Goal: Transaction & Acquisition: Purchase product/service

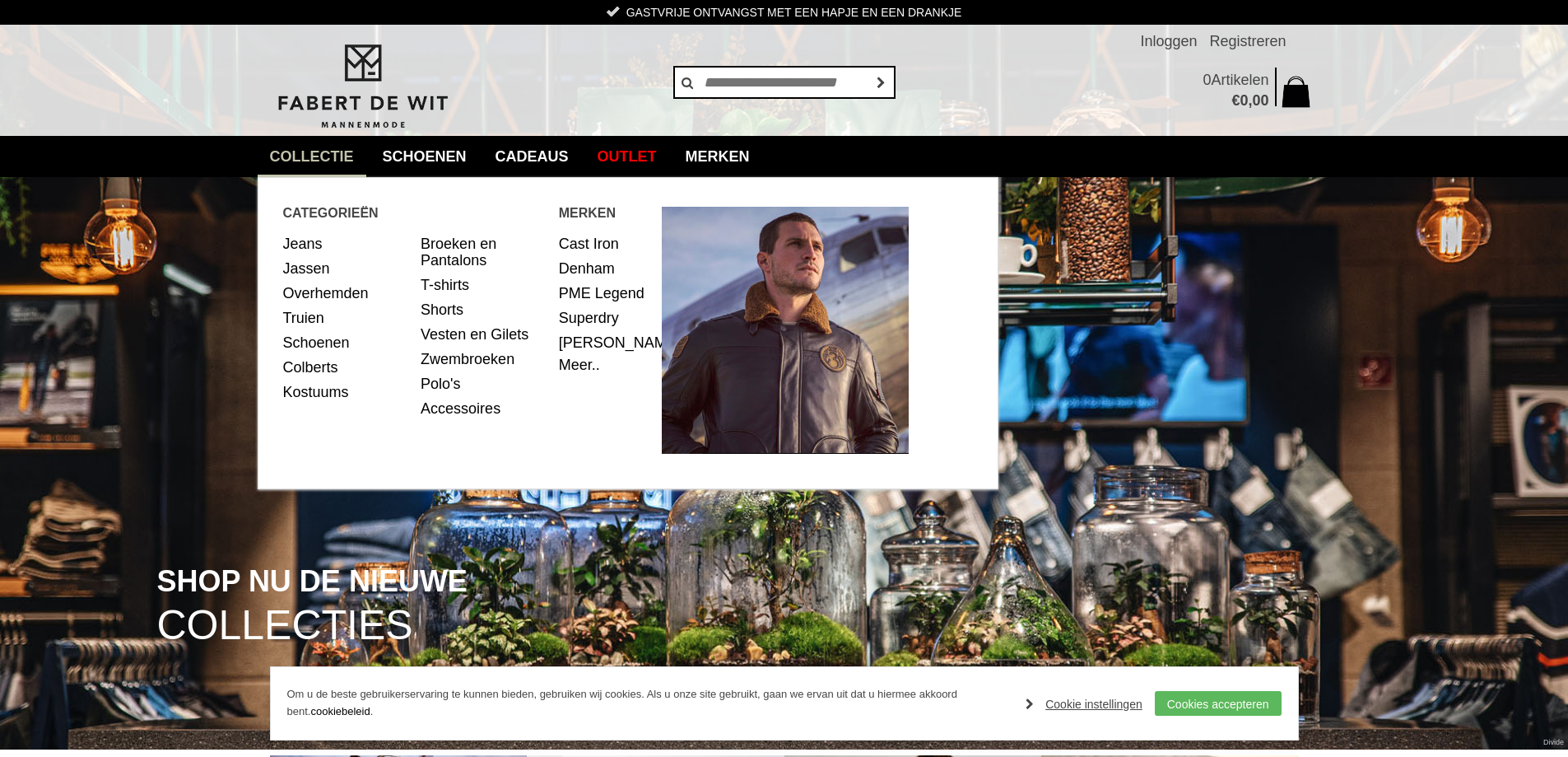
click at [297, 151] on link "collectie" at bounding box center [312, 157] width 108 height 41
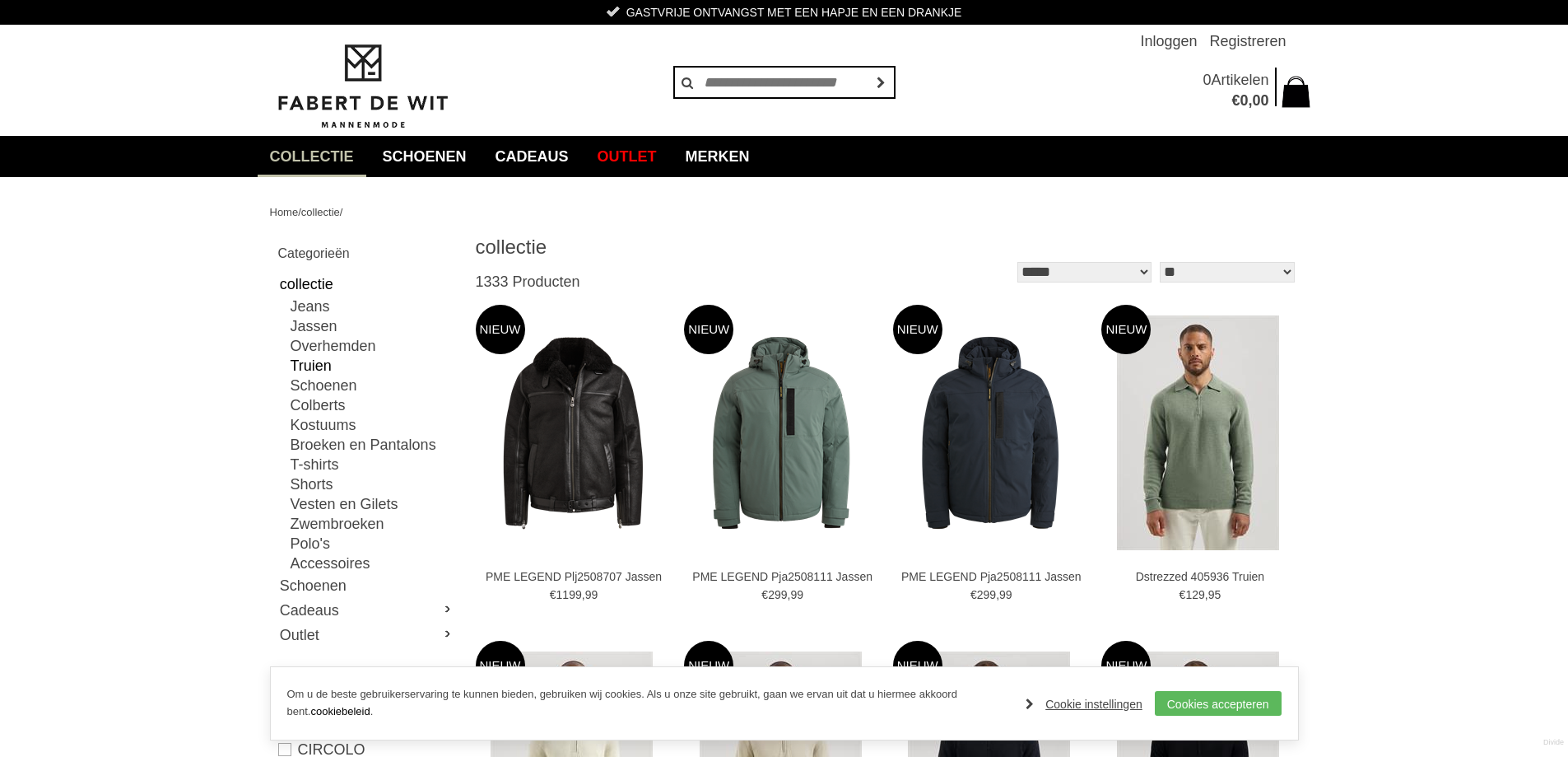
click at [337, 361] on link "Truien" at bounding box center [372, 366] width 164 height 20
type input "**"
type input "***"
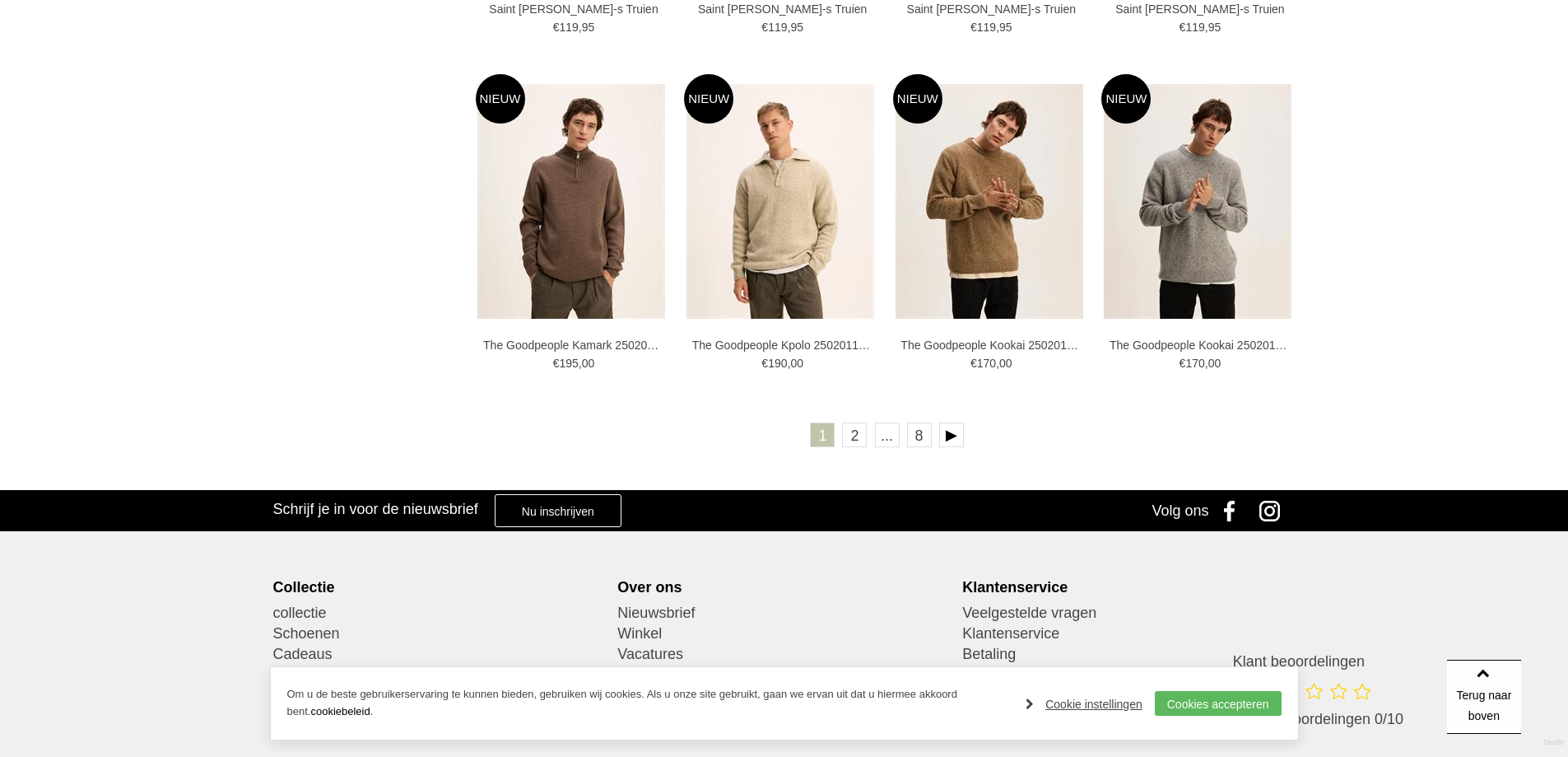
scroll to position [2964, 0]
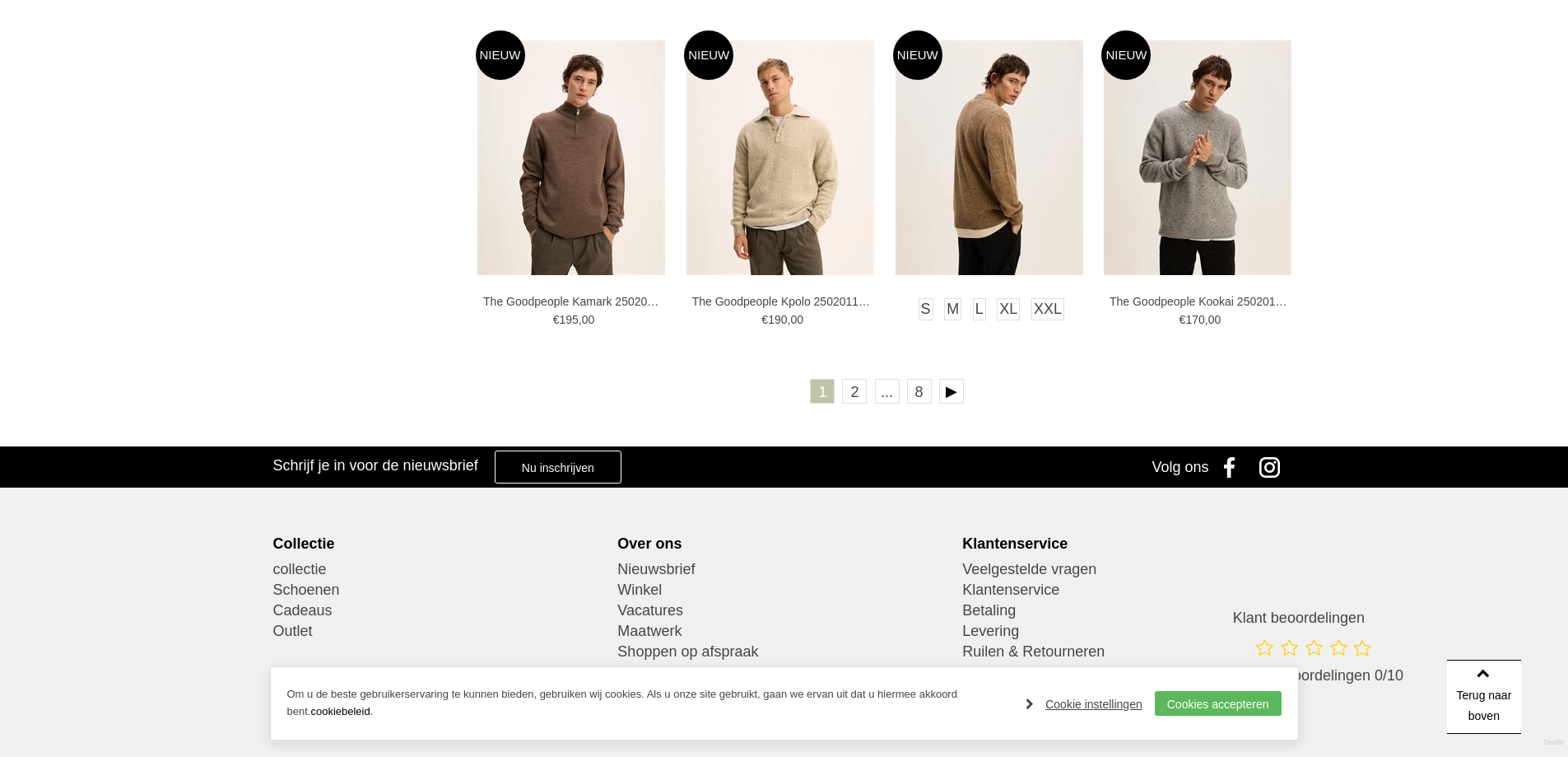
click at [983, 175] on img at bounding box center [989, 157] width 188 height 235
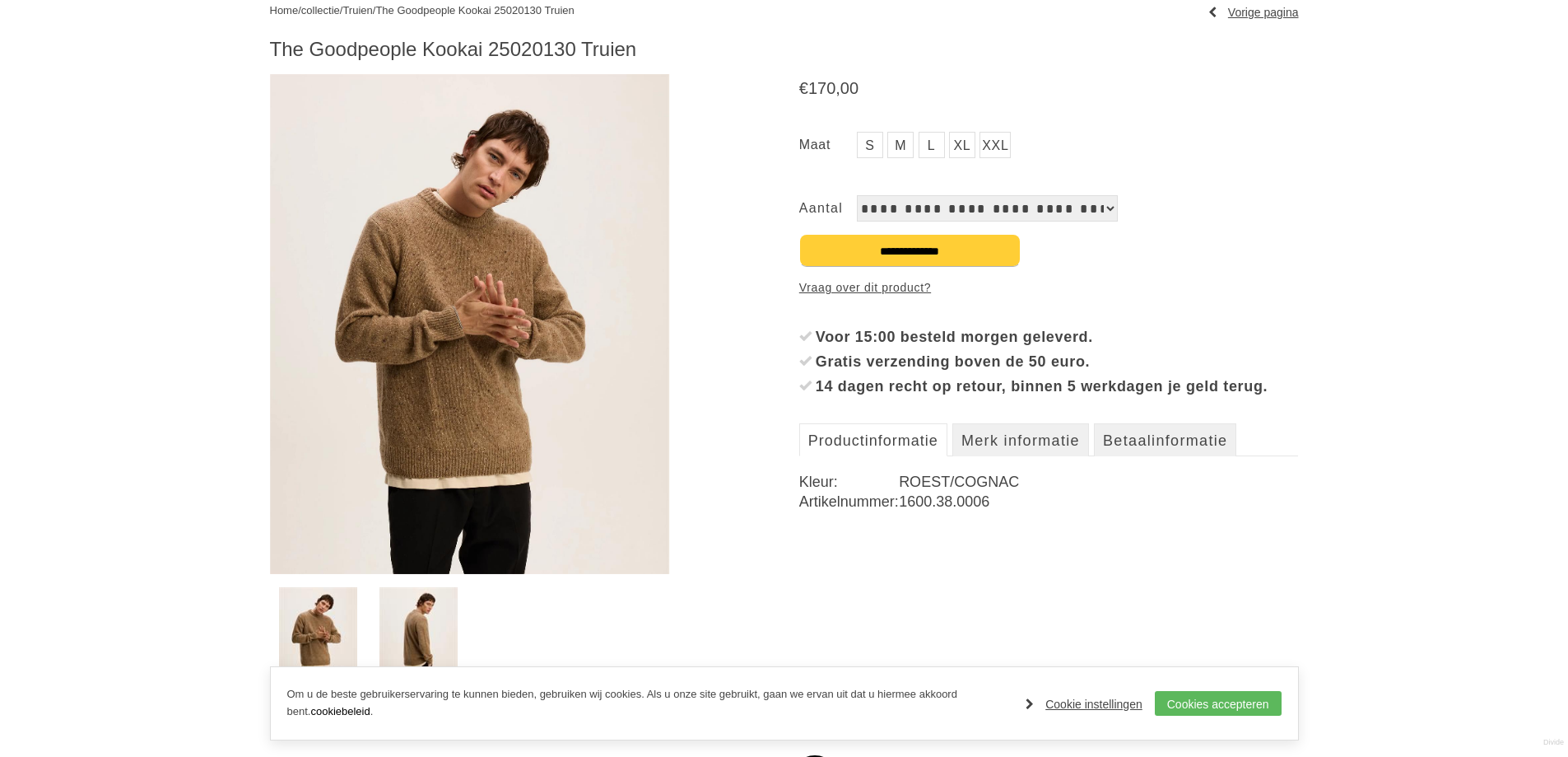
scroll to position [247, 0]
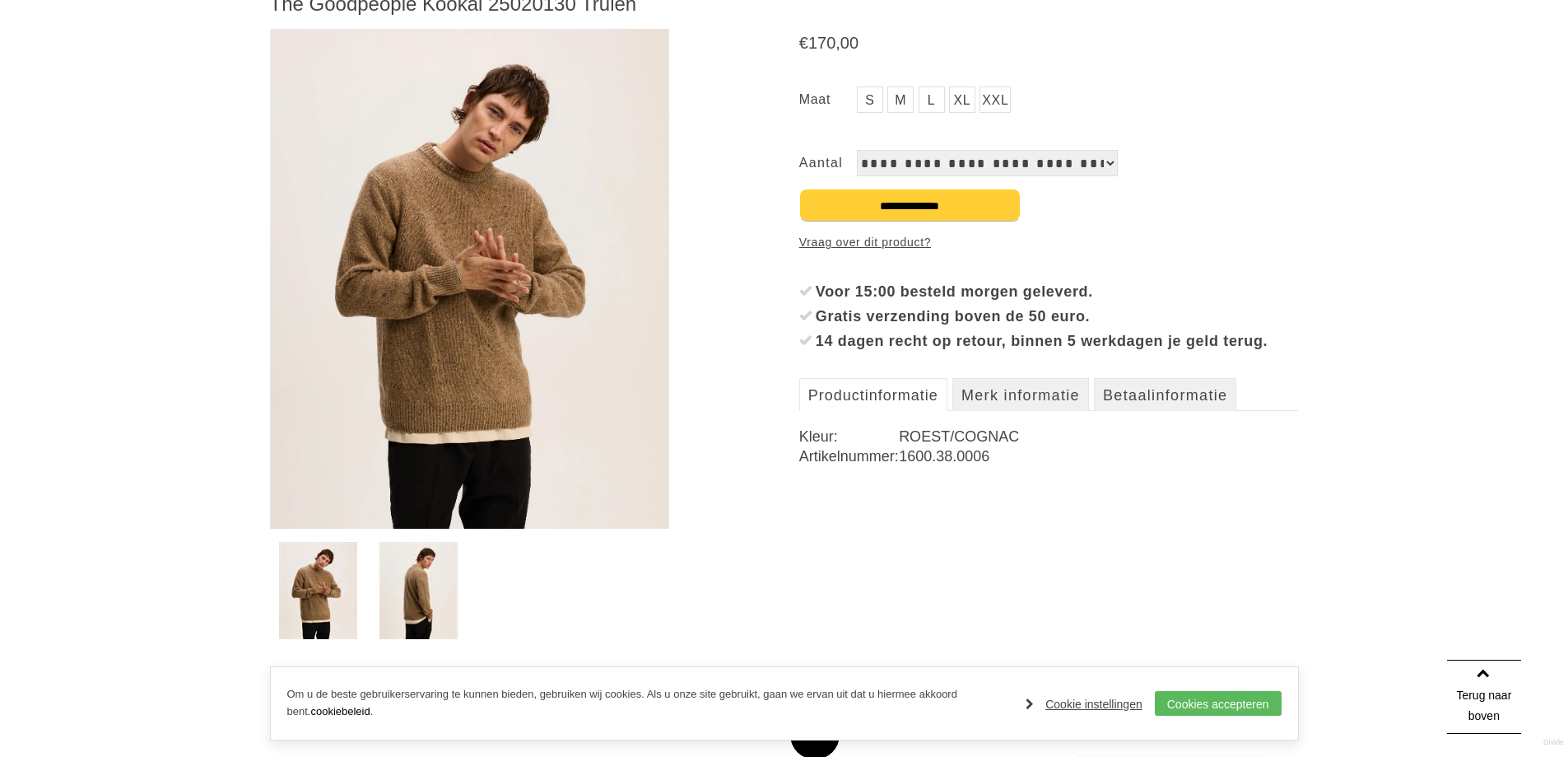
click at [477, 335] on img at bounding box center [470, 279] width 400 height 500
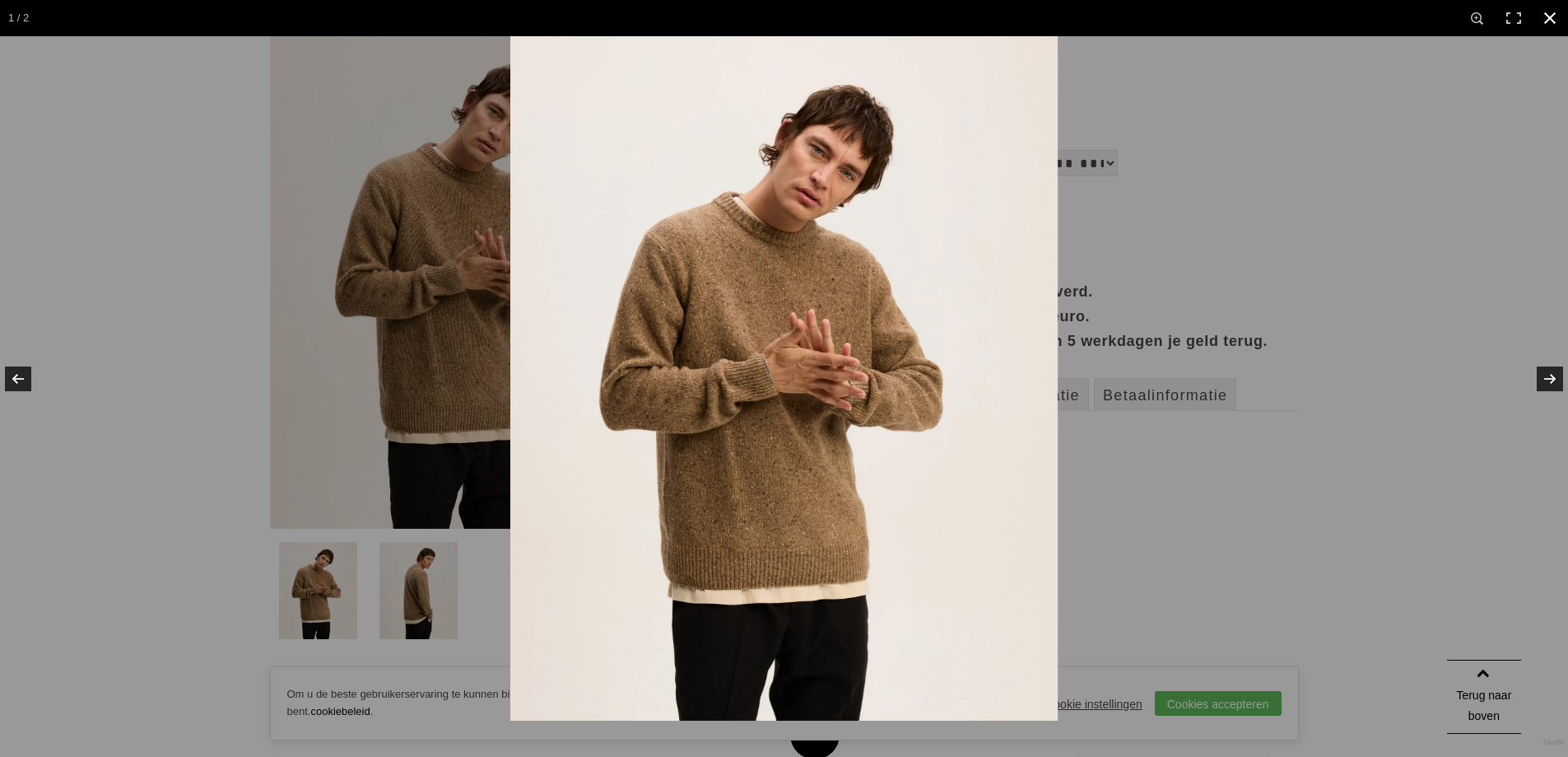
click at [1319, 234] on div at bounding box center [1294, 415] width 1568 height 757
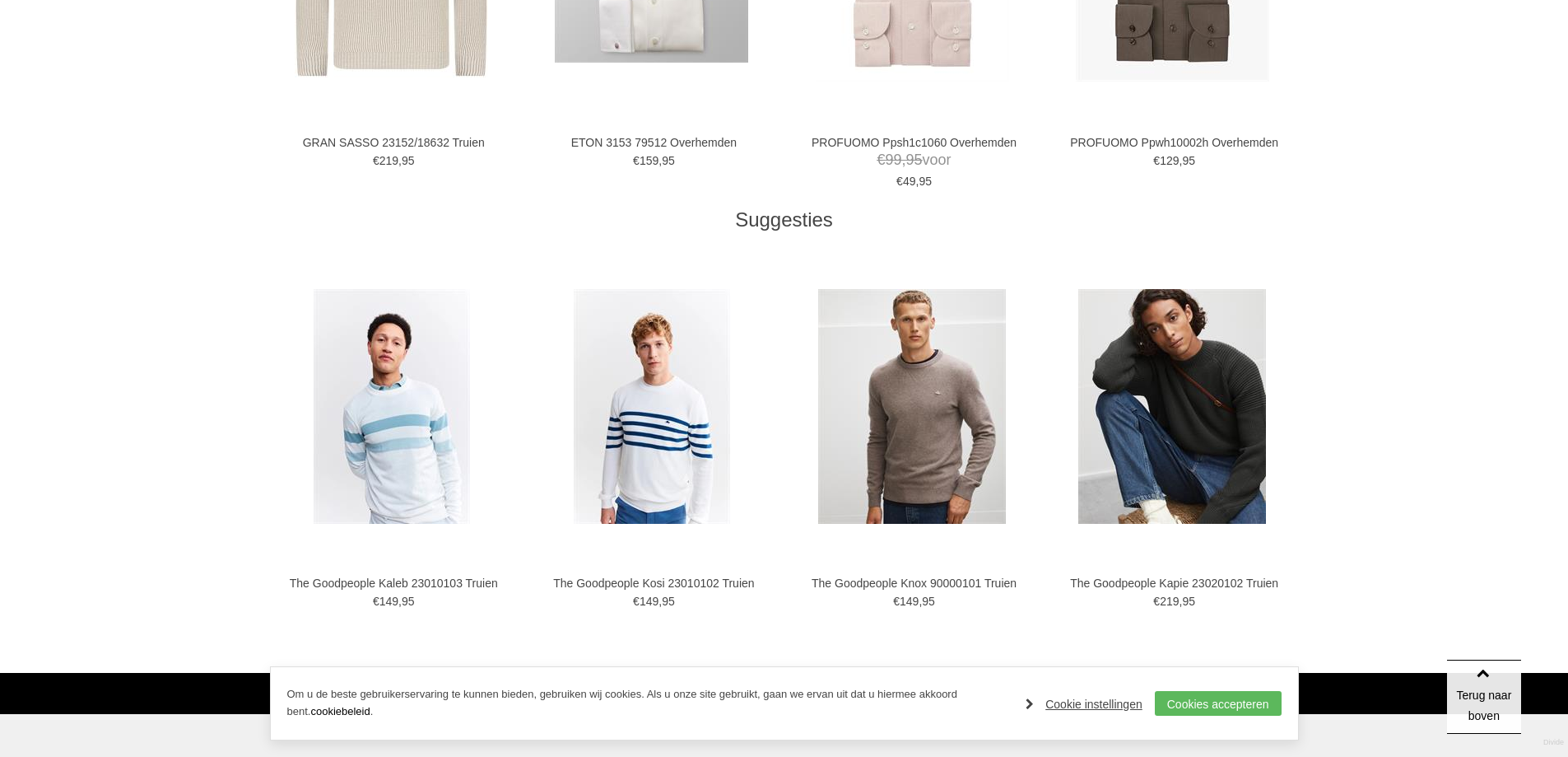
scroll to position [659, 0]
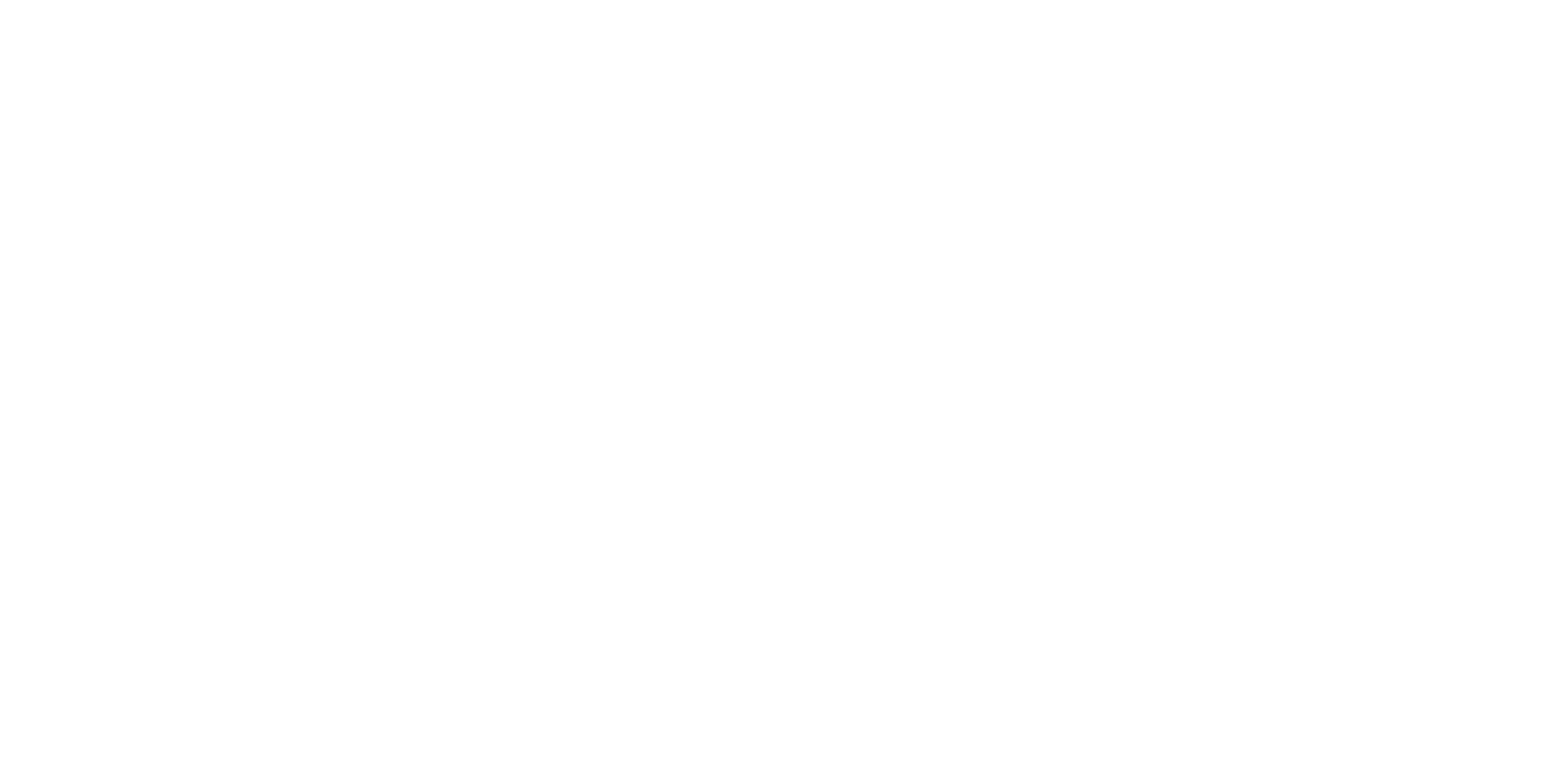
scroll to position [2964, 0]
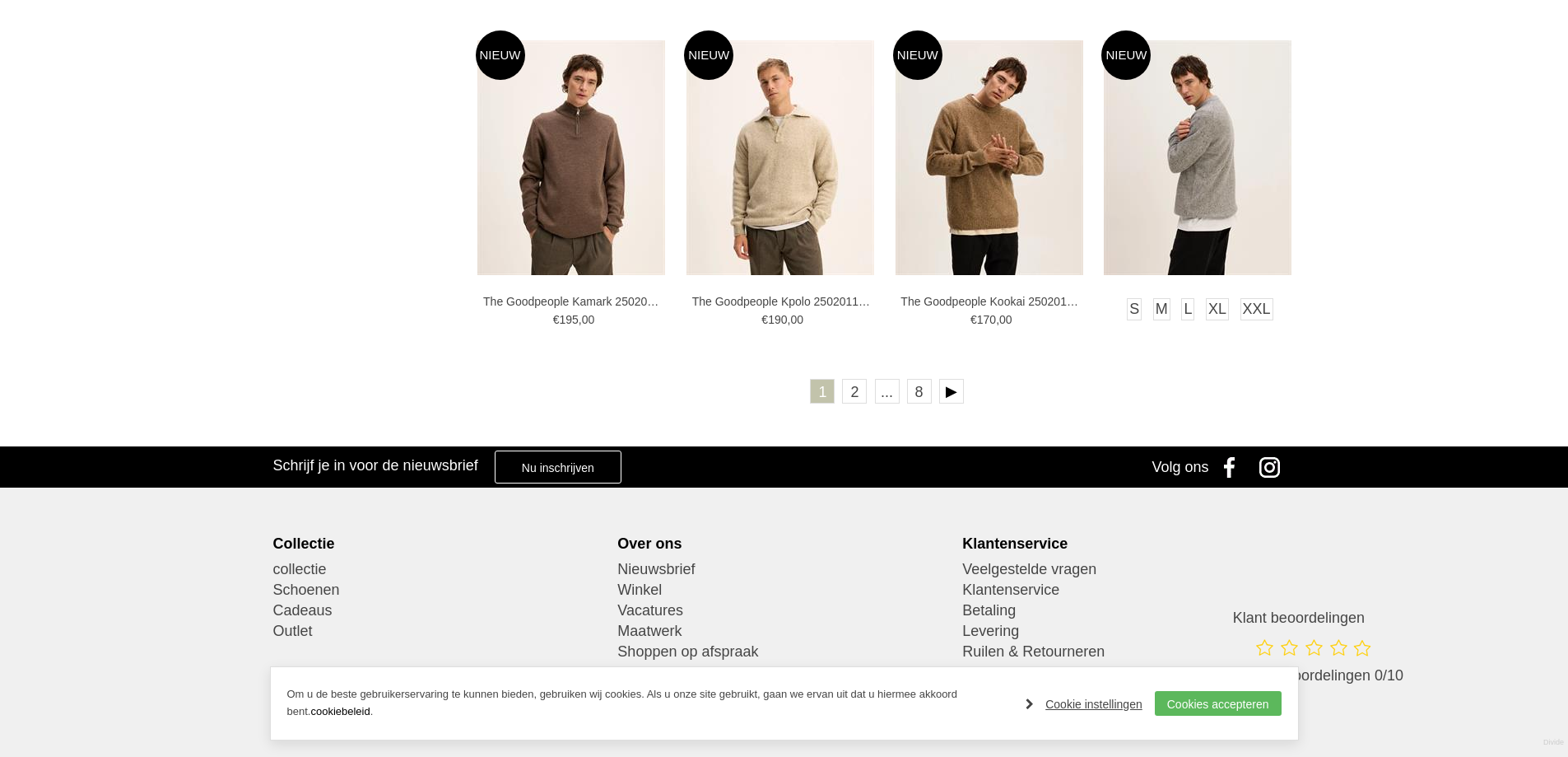
click at [1208, 166] on img at bounding box center [1198, 157] width 188 height 235
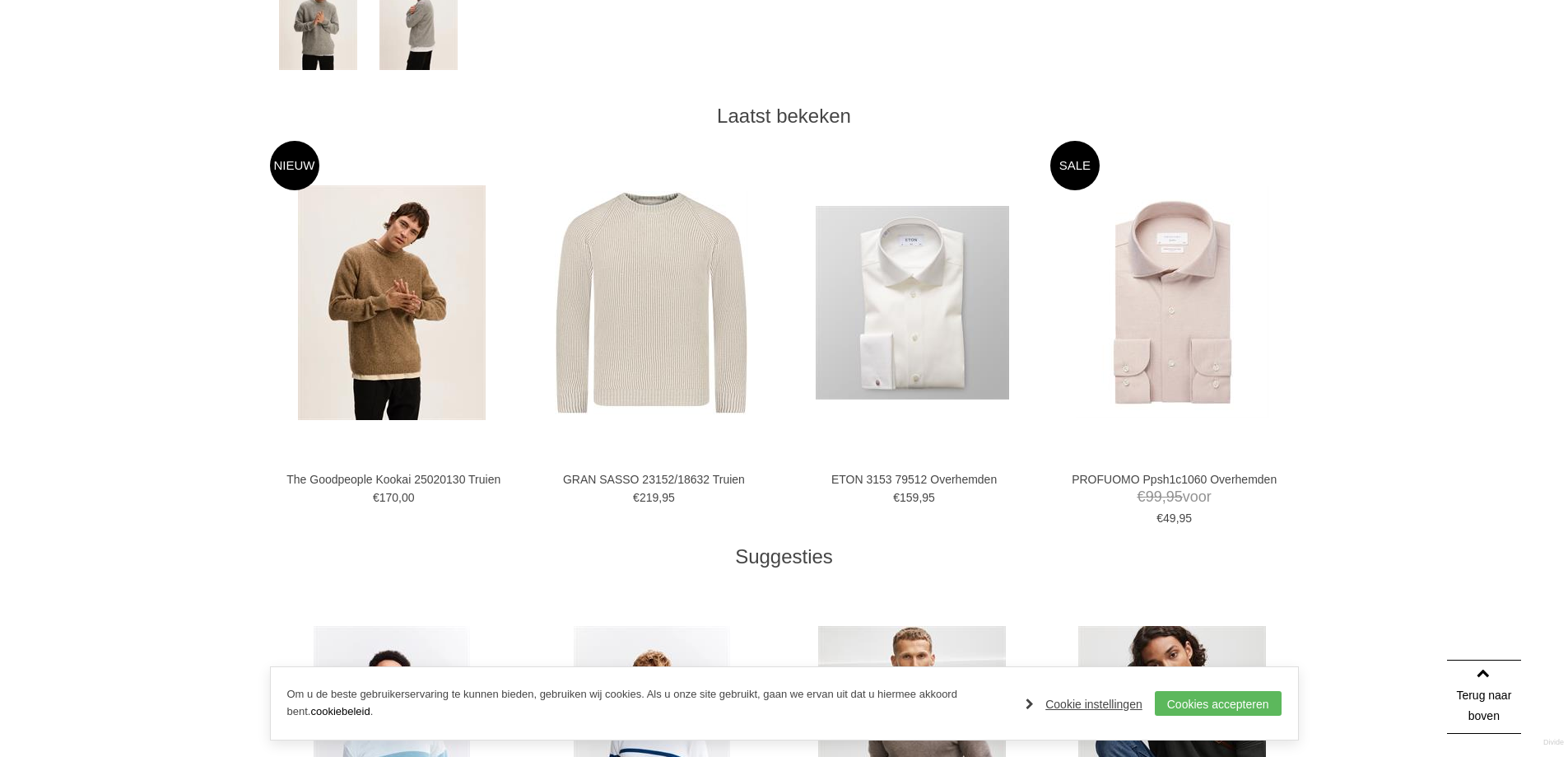
scroll to position [1153, 0]
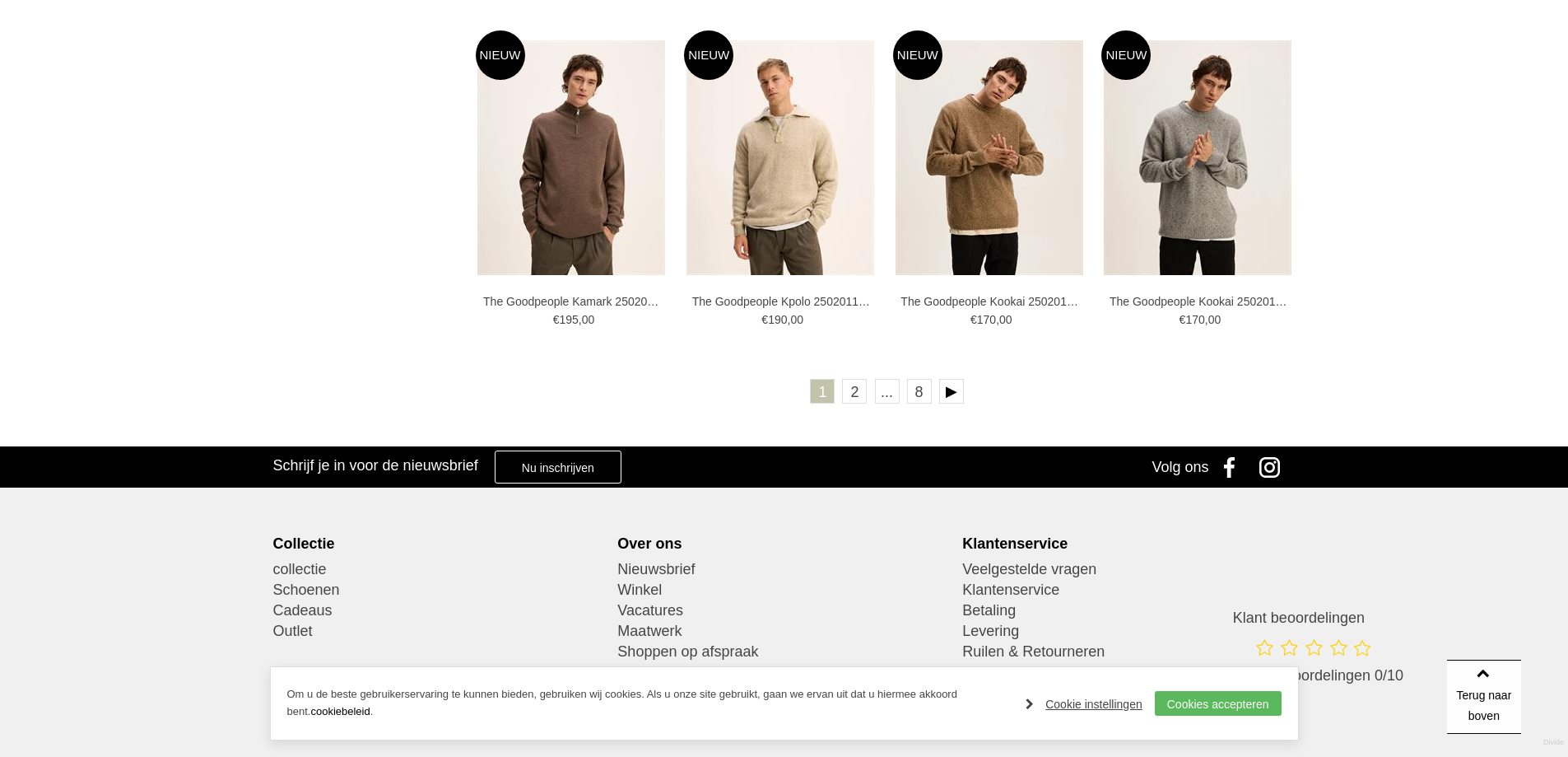
scroll to position [2964, 0]
click at [855, 392] on link "2" at bounding box center [854, 391] width 25 height 25
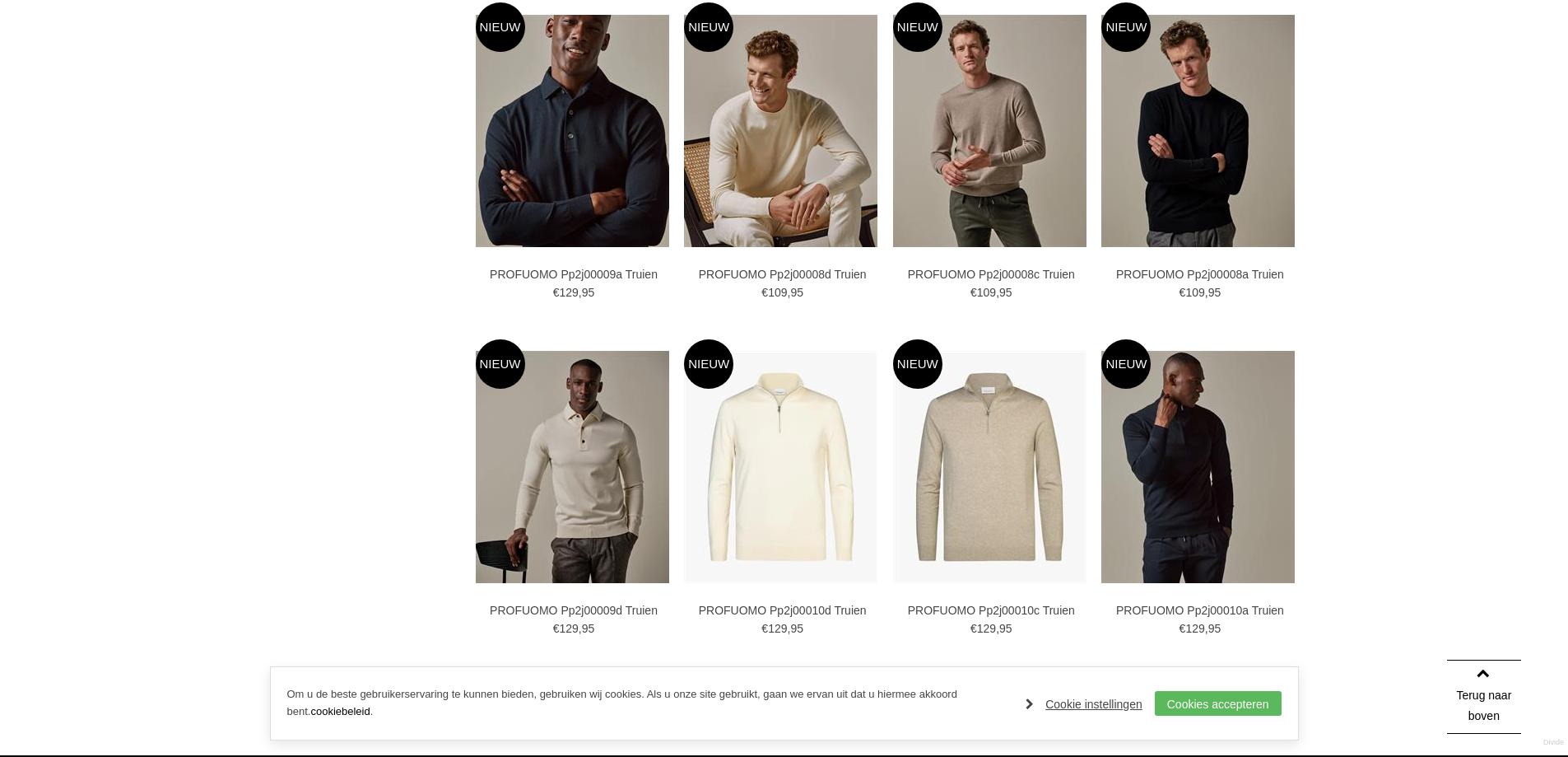
scroll to position [2964, 0]
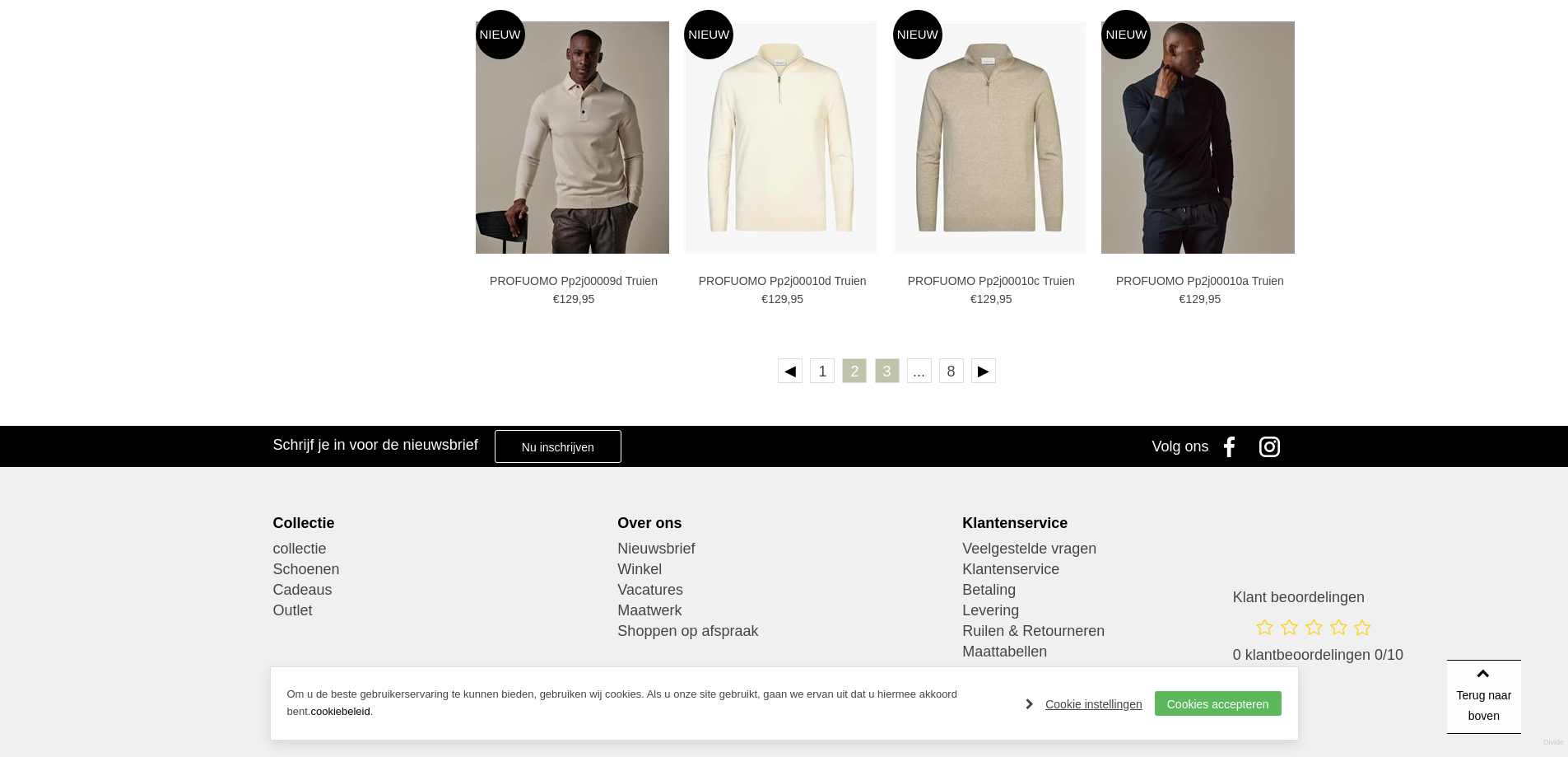
click at [891, 373] on link "3" at bounding box center [887, 370] width 25 height 25
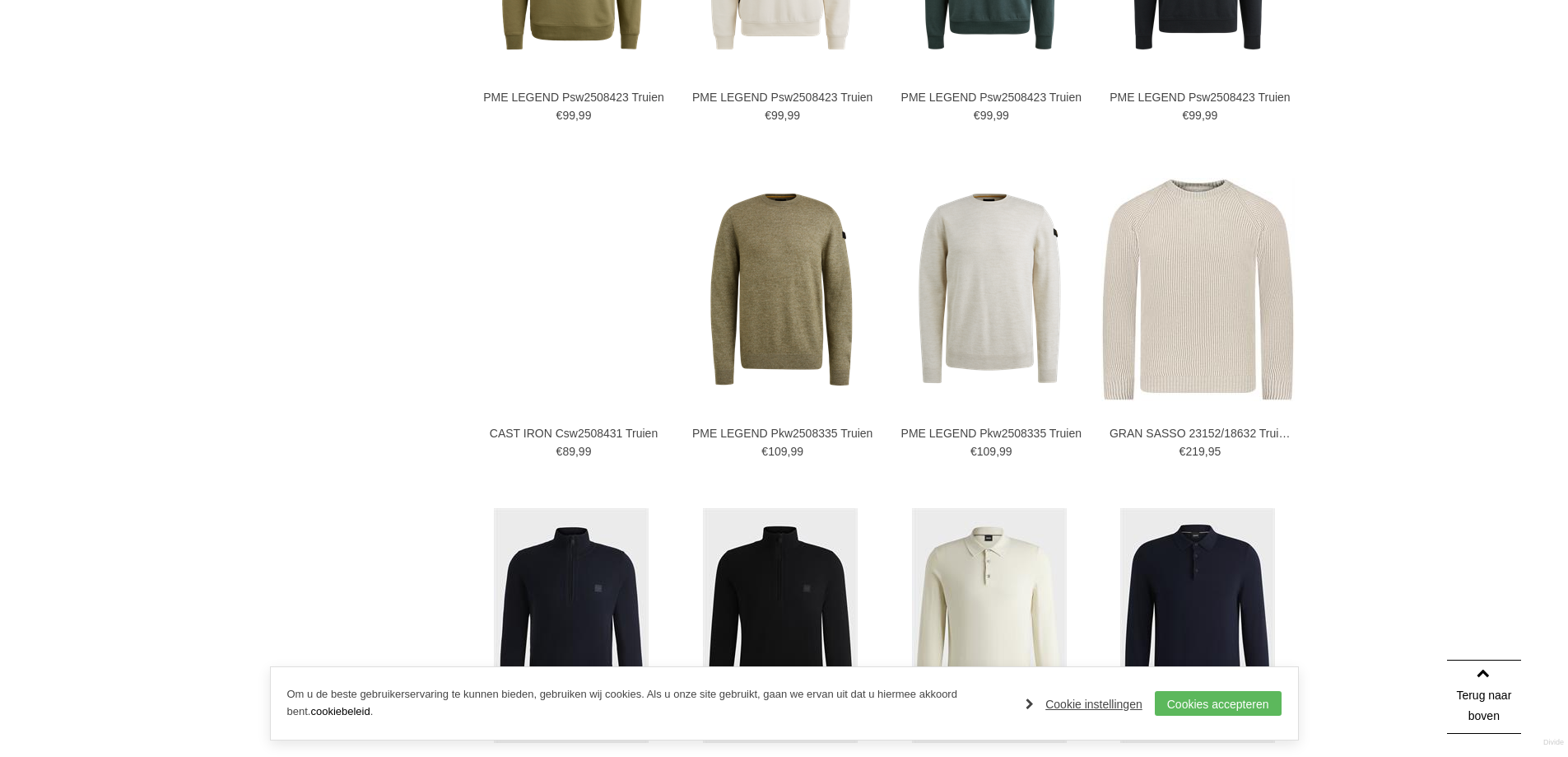
scroll to position [1565, 0]
